Goal: Task Accomplishment & Management: Use online tool/utility

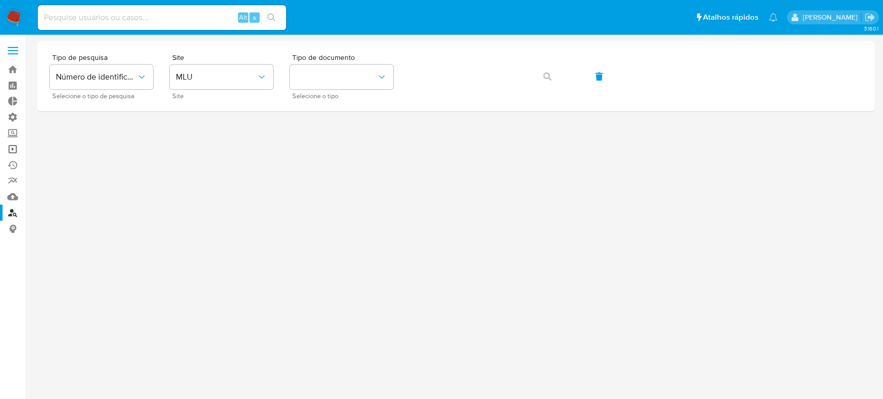
click at [10, 149] on link "Operações em massa" at bounding box center [61, 149] width 123 height 16
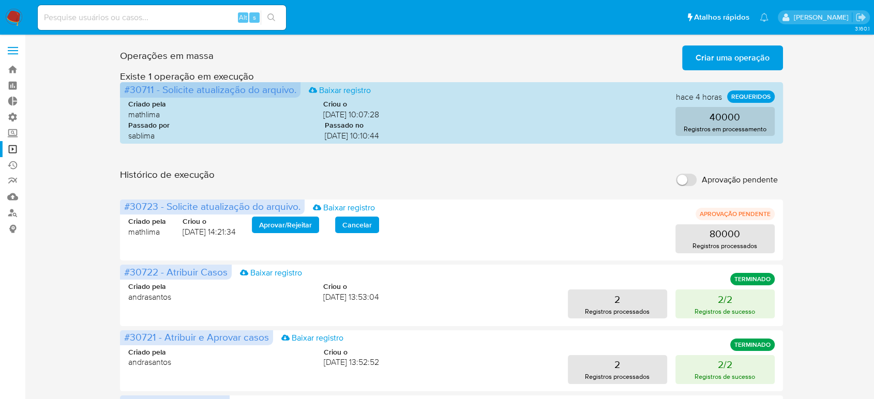
click at [684, 176] on input "Aprovação pendente" at bounding box center [686, 180] width 21 height 12
checkbox input "true"
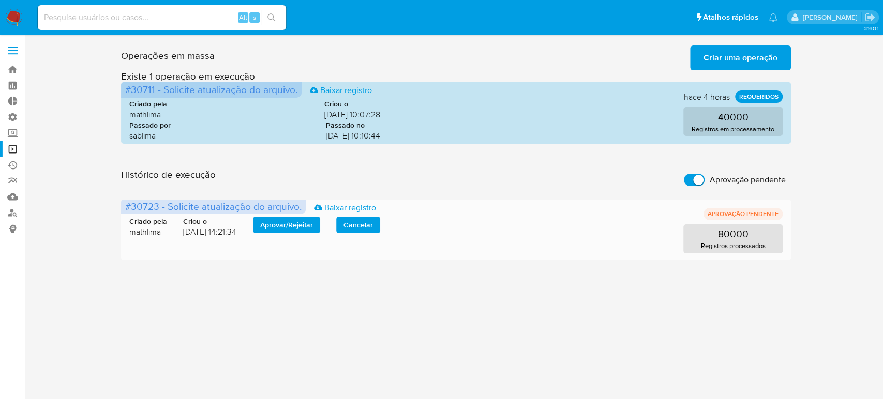
click at [303, 228] on span "Aprovar / Rejeitar" at bounding box center [286, 225] width 53 height 14
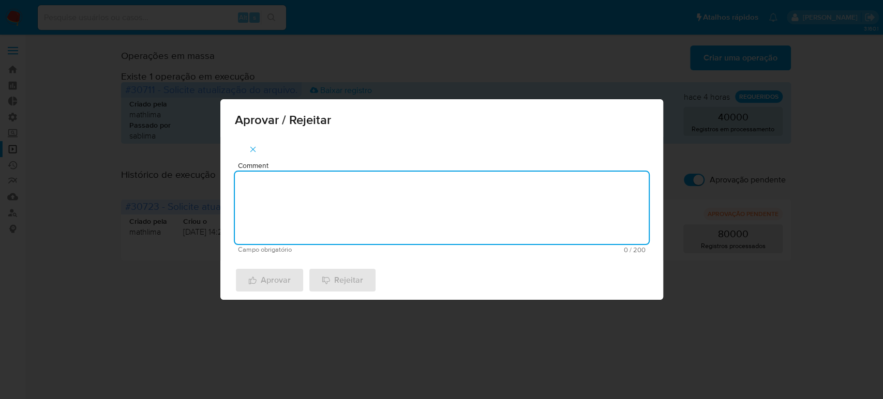
click at [366, 220] on textarea "Comment" at bounding box center [442, 208] width 414 height 72
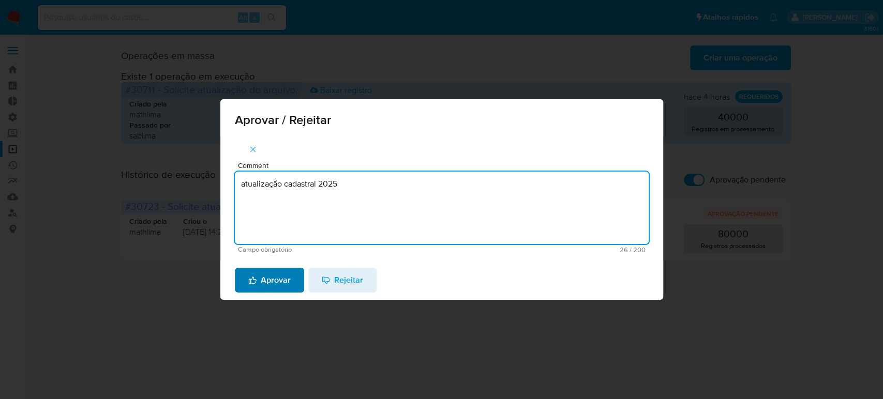
type textarea "atualização cadastral 2025"
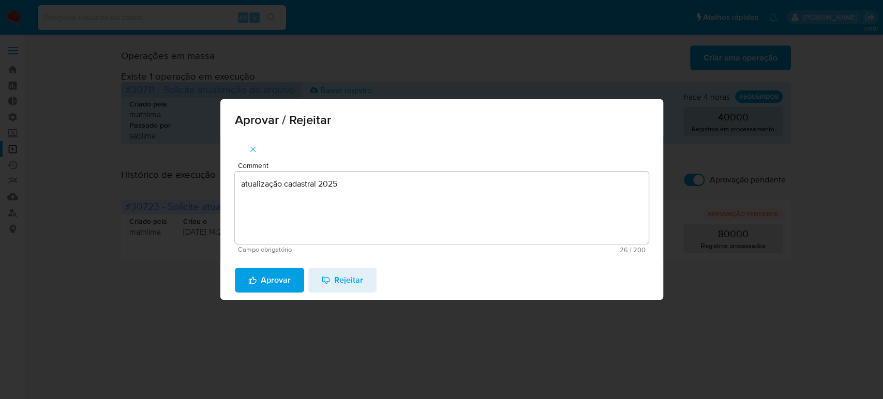
click at [266, 280] on span "Aprovar" at bounding box center [269, 280] width 42 height 23
